Goal: Transaction & Acquisition: Purchase product/service

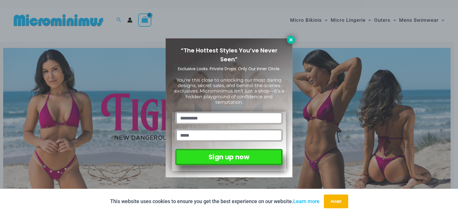
click at [292, 39] on icon at bounding box center [290, 39] width 3 height 3
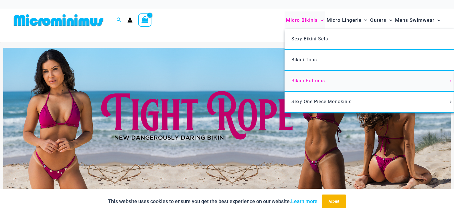
click at [311, 81] on span "Bikini Bottoms" at bounding box center [307, 80] width 33 height 5
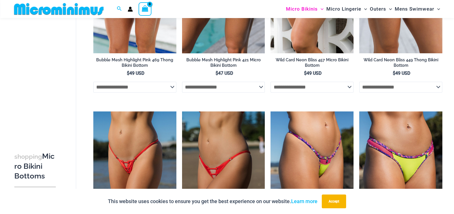
scroll to position [629, 0]
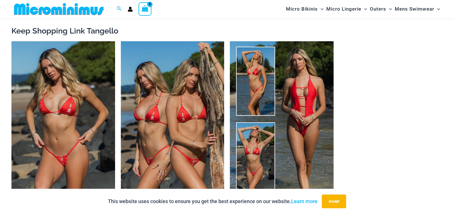
scroll to position [653, 0]
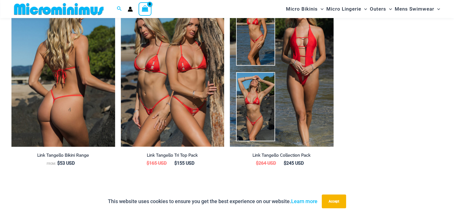
click at [79, 106] on img at bounding box center [63, 68] width 104 height 155
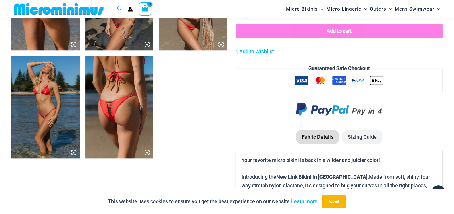
scroll to position [657, 0]
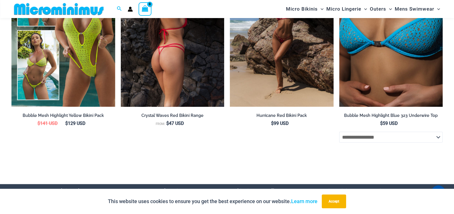
scroll to position [1870, 0]
